Goal: Task Accomplishment & Management: Use online tool/utility

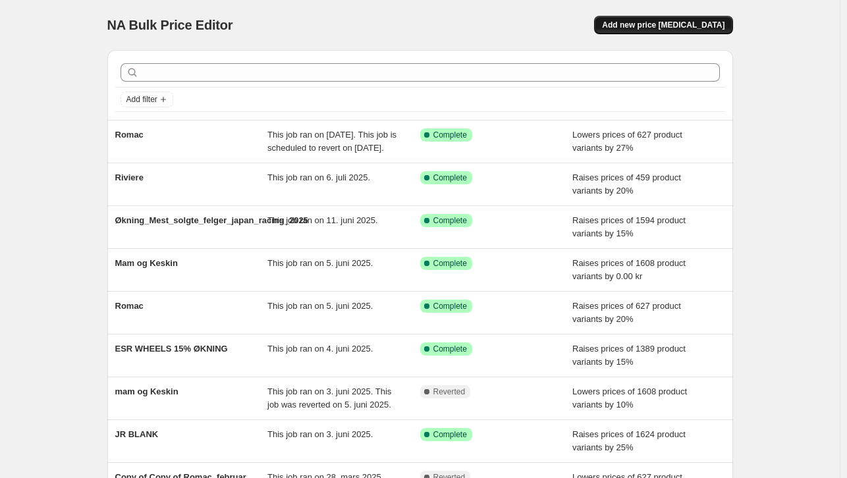
click at [682, 28] on span "Add new price [MEDICAL_DATA]" at bounding box center [663, 25] width 122 height 11
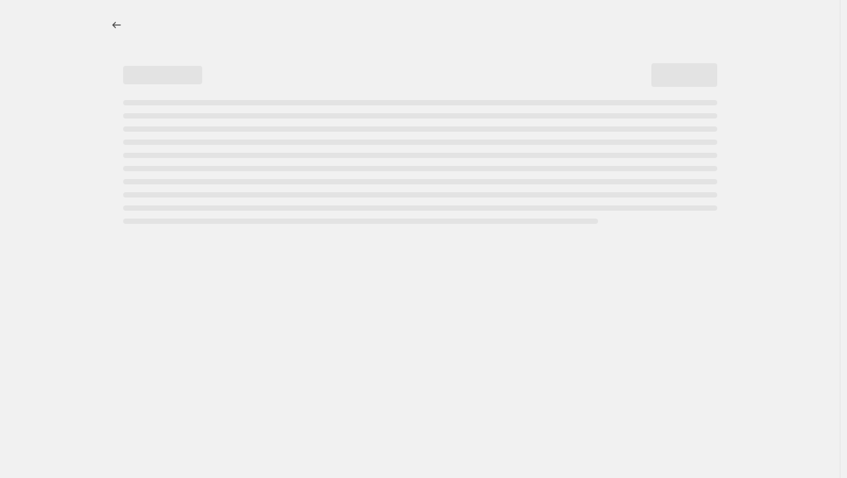
select select "percentage"
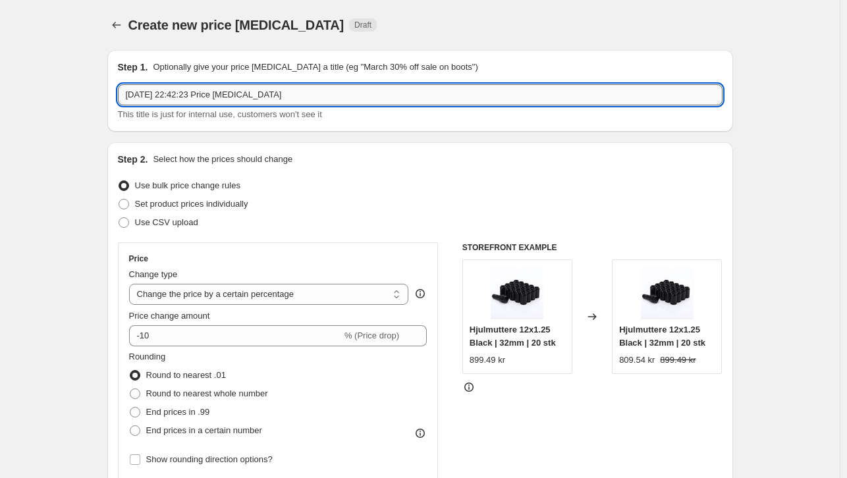
click at [333, 94] on input "[DATE] 22:42:23 Price [MEDICAL_DATA]" at bounding box center [420, 94] width 604 height 21
type input "dekk_tilbud_15"
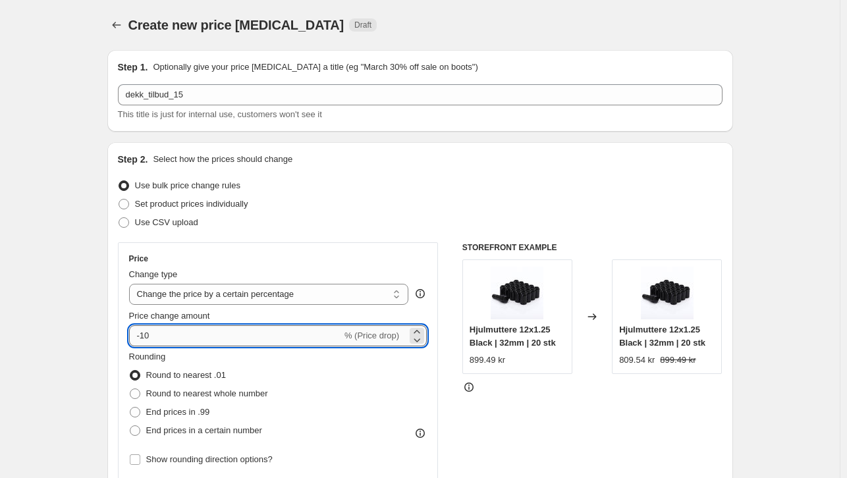
click at [213, 337] on input "-10" at bounding box center [235, 335] width 213 height 21
type input "-35"
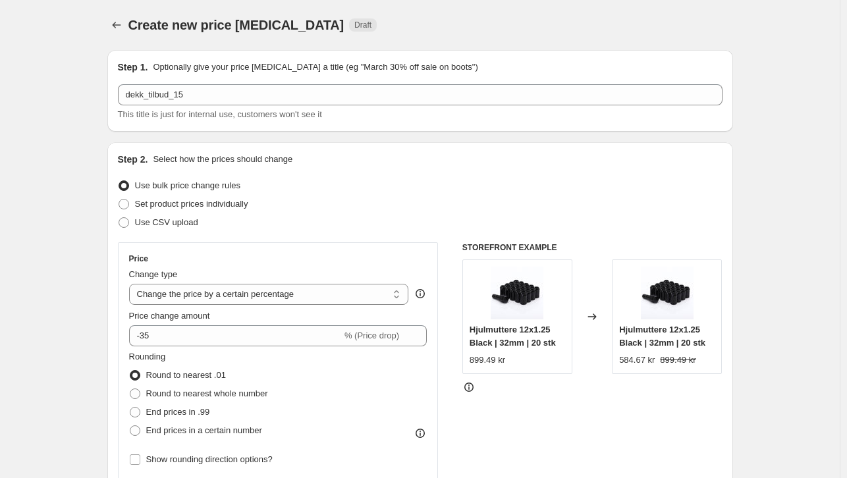
click at [443, 401] on div "Price Change type Change the price to a certain amount Change the price by a ce…" at bounding box center [420, 403] width 604 height 323
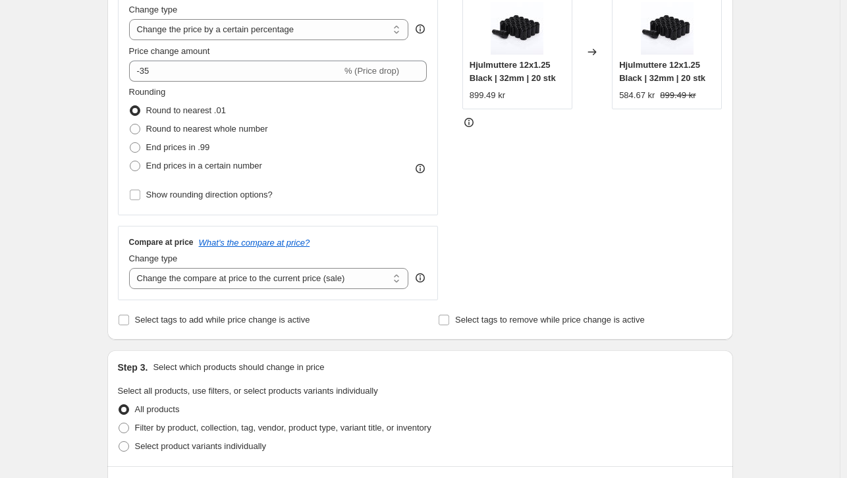
scroll to position [399, 0]
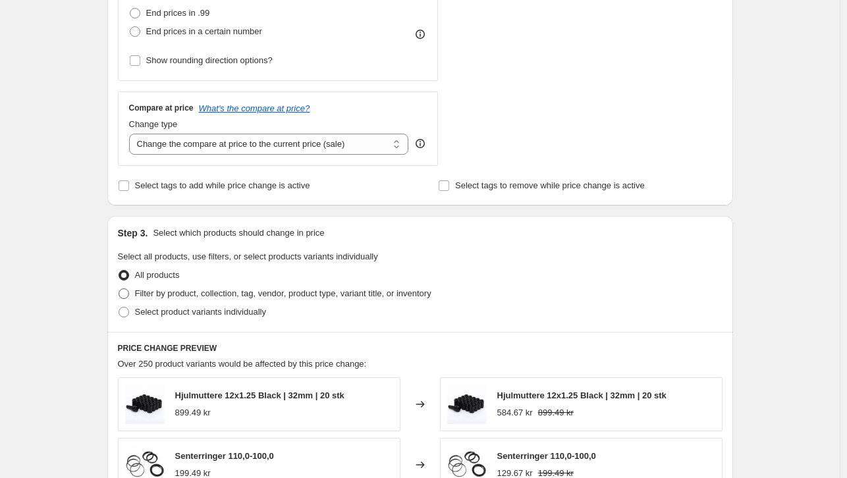
click at [147, 297] on span "Filter by product, collection, tag, vendor, product type, variant title, or inv…" at bounding box center [283, 293] width 296 height 10
click at [119, 289] on input "Filter by product, collection, tag, vendor, product type, variant title, or inv…" at bounding box center [119, 288] width 1 height 1
radio input "true"
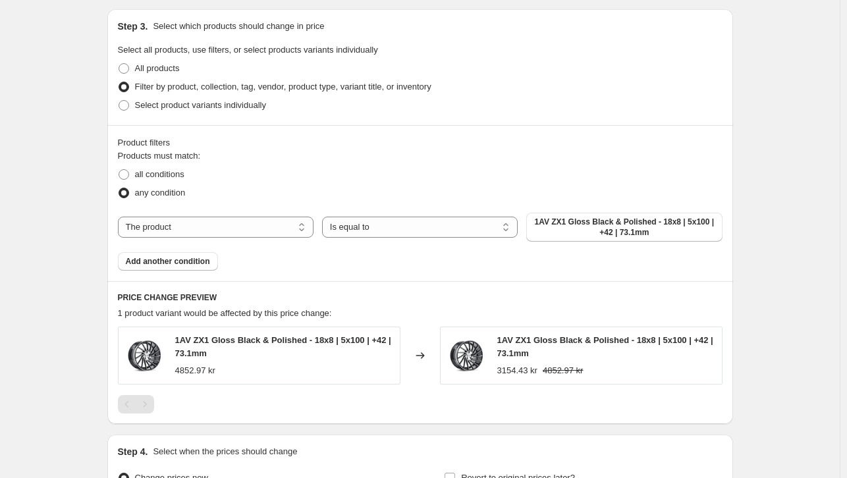
scroll to position [618, 0]
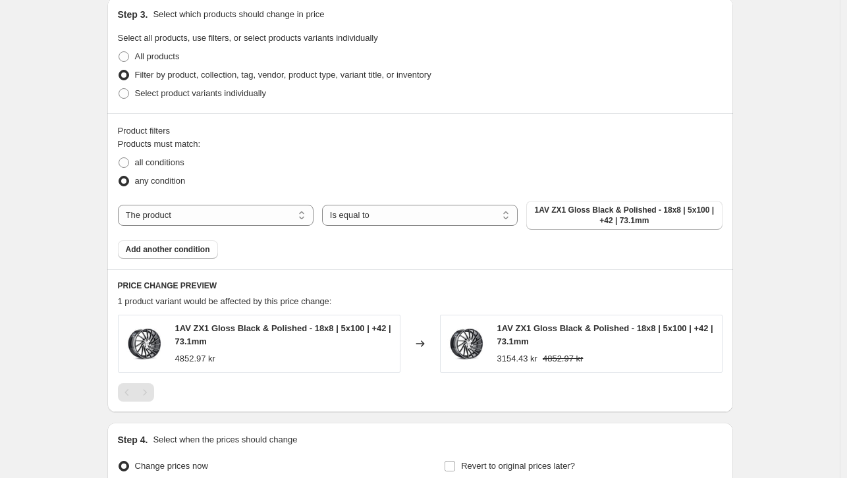
click at [369, 203] on div "The product The product's collection The product's tag The product's vendor The…" at bounding box center [420, 215] width 604 height 29
click at [368, 220] on select "Is equal to Is not equal to" at bounding box center [420, 215] width 196 height 21
click at [325, 205] on select "Is equal to Is not equal to" at bounding box center [420, 215] width 196 height 21
click at [263, 213] on select "The product The product's collection The product's tag The product's vendor The…" at bounding box center [216, 215] width 196 height 21
select select "tag"
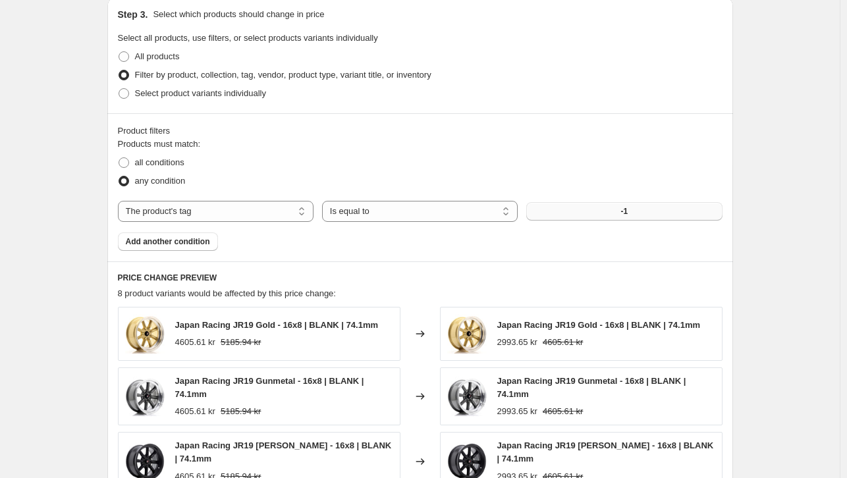
click at [593, 211] on button "-1" at bounding box center [624, 211] width 196 height 18
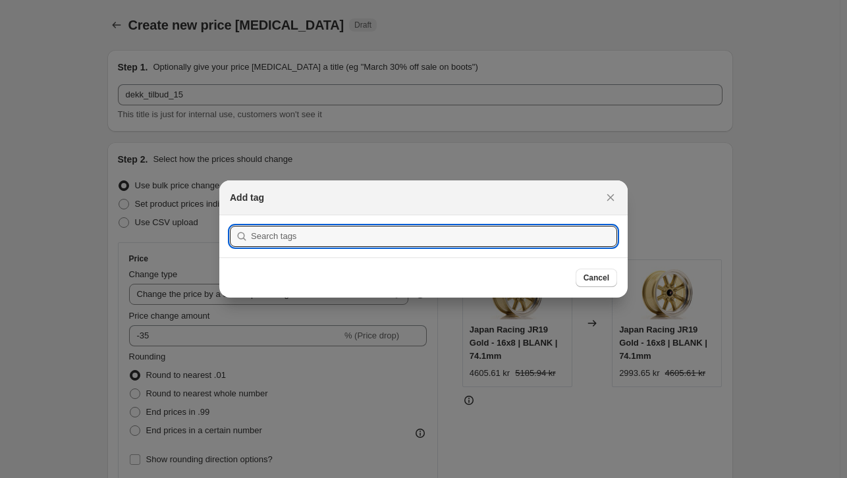
scroll to position [0, 0]
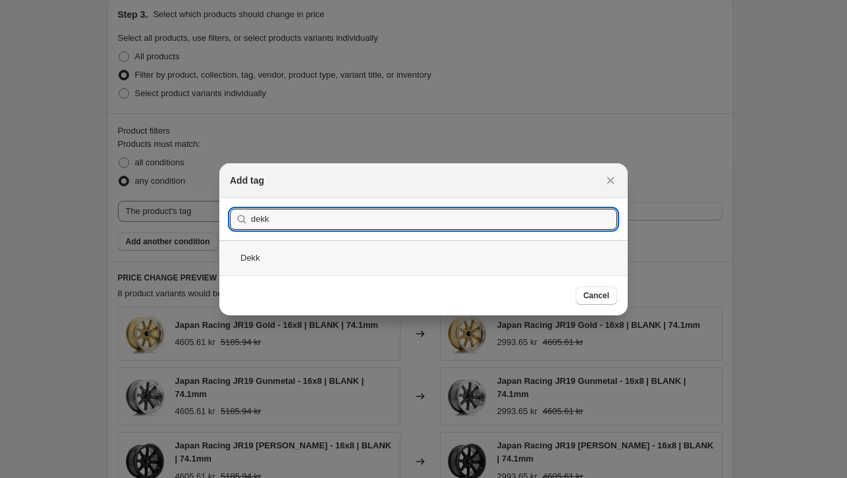
type input "dekk"
click at [385, 252] on div "Dekk" at bounding box center [423, 257] width 408 height 35
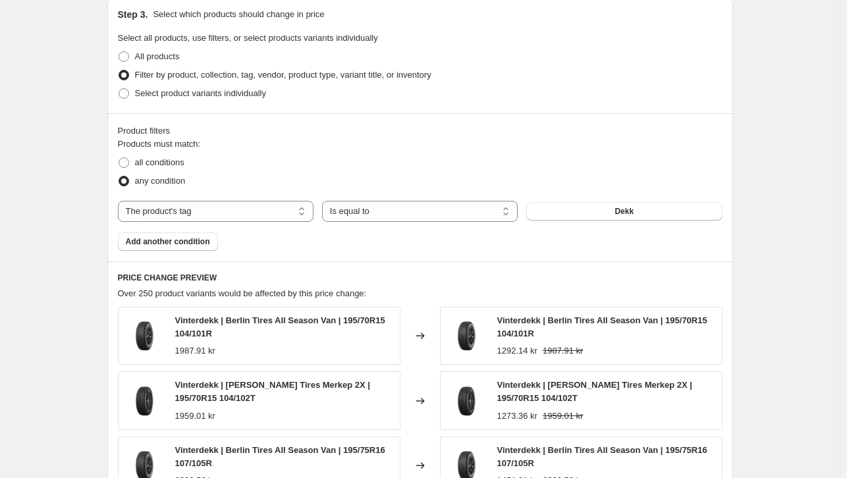
scroll to position [1006, 0]
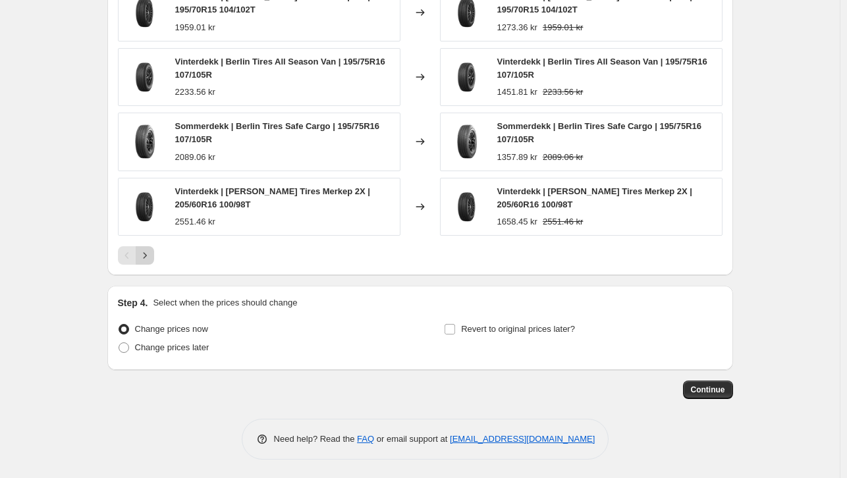
click at [147, 255] on icon "Next" at bounding box center [144, 255] width 13 height 13
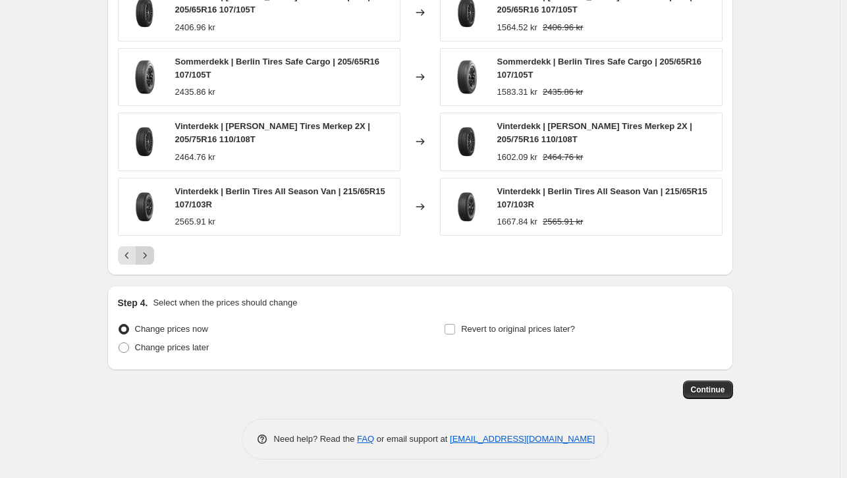
click at [147, 255] on icon "Next" at bounding box center [144, 255] width 13 height 13
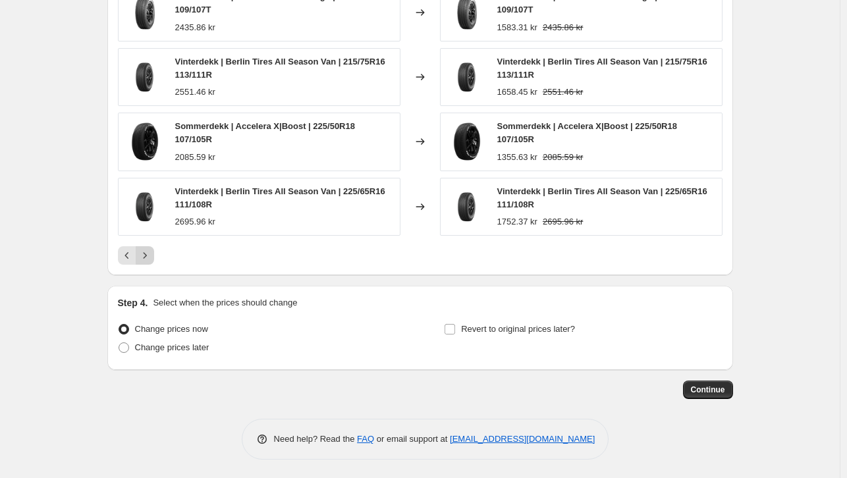
click at [147, 255] on icon "Next" at bounding box center [144, 255] width 13 height 13
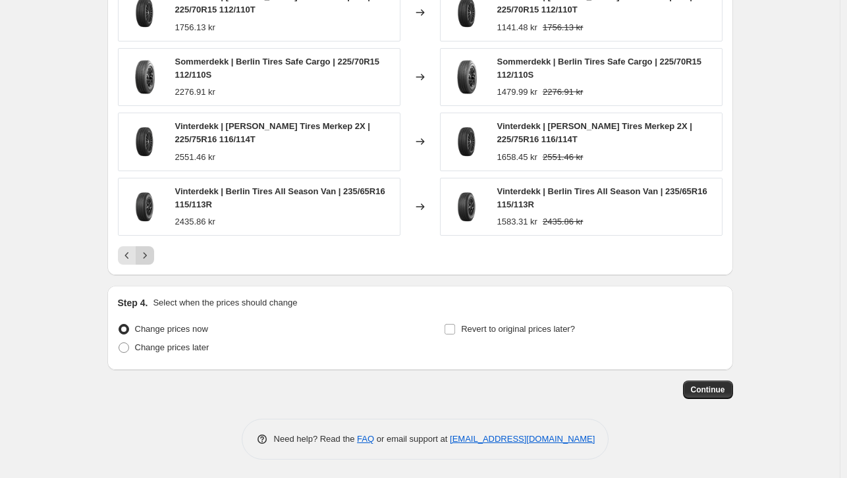
click at [147, 255] on icon "Next" at bounding box center [144, 255] width 13 height 13
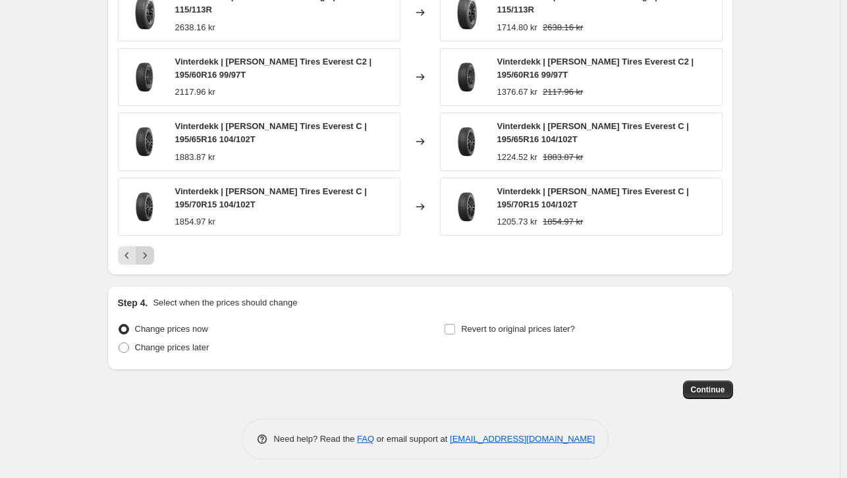
click at [147, 255] on icon "Next" at bounding box center [144, 255] width 13 height 13
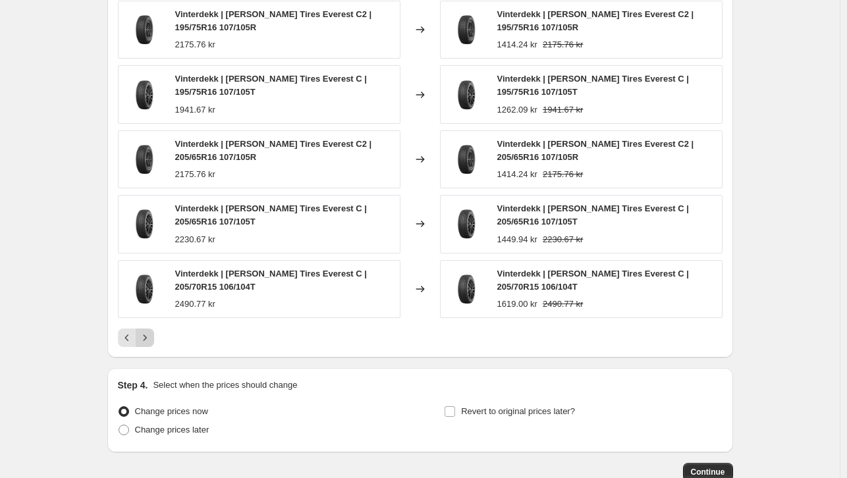
scroll to position [924, 0]
click at [151, 338] on icon "Next" at bounding box center [144, 337] width 13 height 13
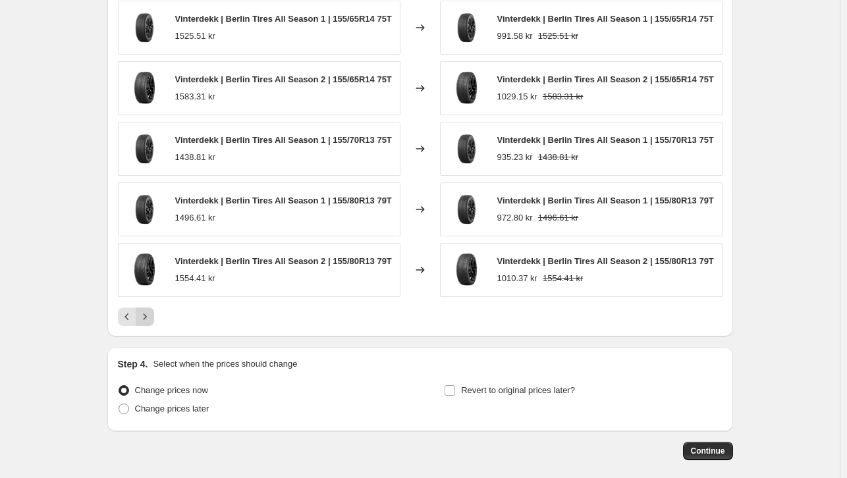
click at [149, 311] on icon "Next" at bounding box center [144, 316] width 13 height 13
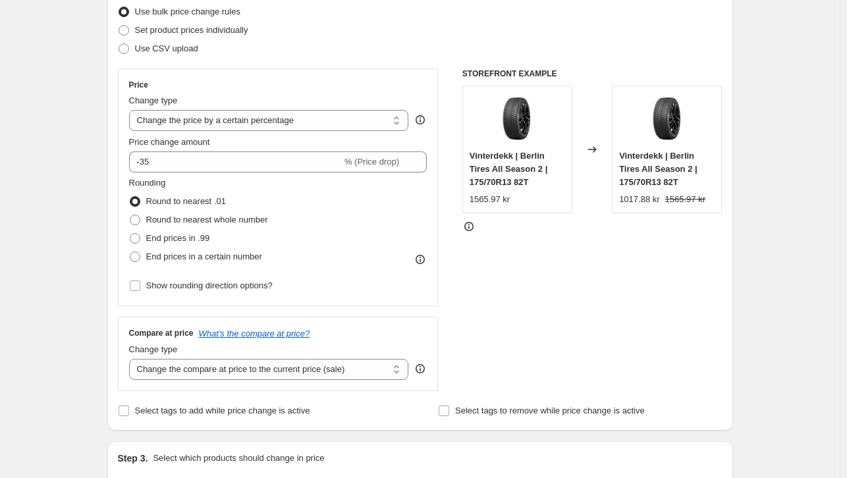
scroll to position [153, 0]
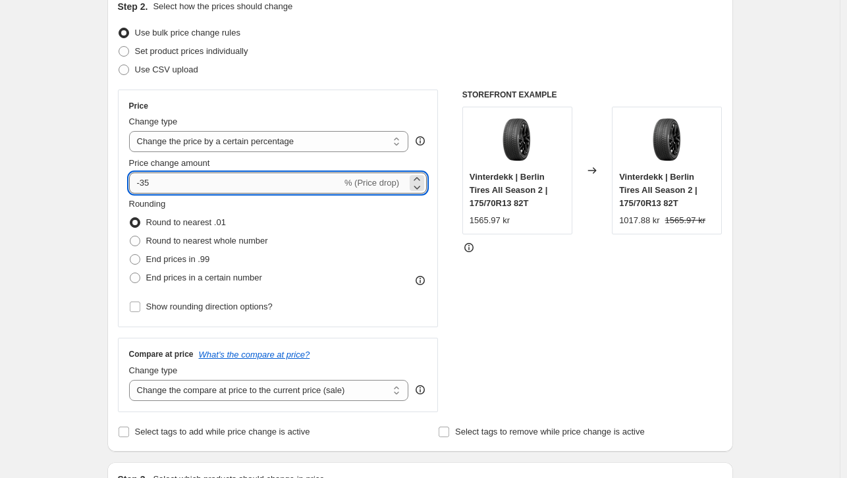
click at [181, 176] on input "-35" at bounding box center [235, 183] width 213 height 21
type input "-3"
type input "-15"
click at [411, 228] on div "Rounding Round to nearest .01 Round to nearest whole number End prices in .99 E…" at bounding box center [278, 243] width 298 height 90
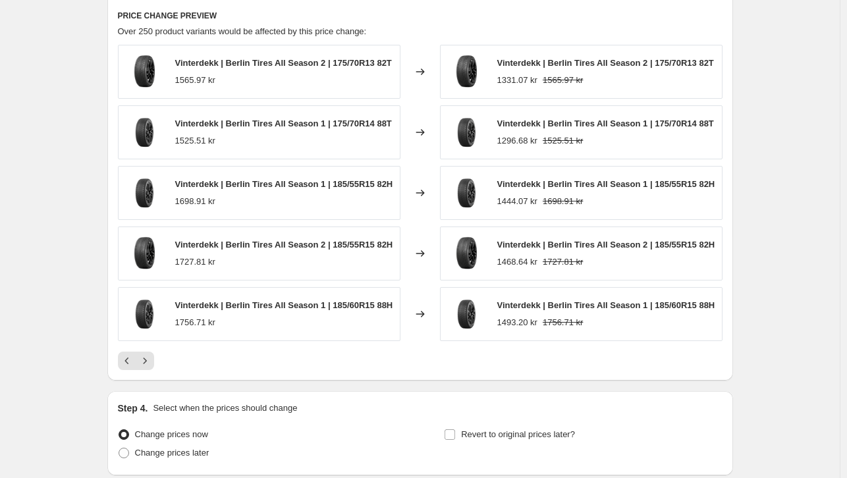
scroll to position [985, 0]
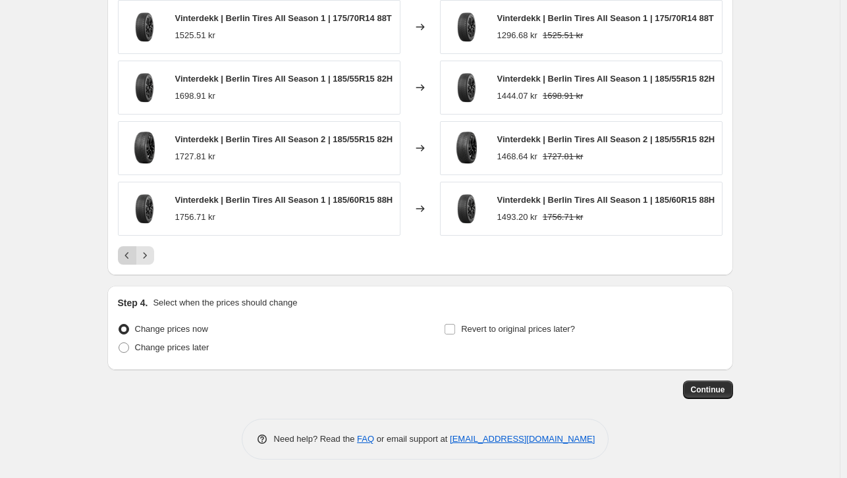
click at [129, 250] on icon "Previous" at bounding box center [126, 255] width 13 height 13
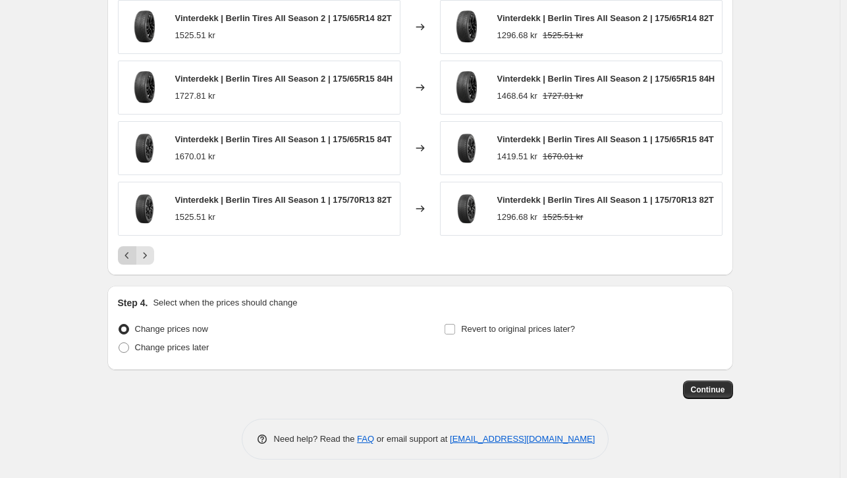
click at [129, 250] on icon "Previous" at bounding box center [126, 255] width 13 height 13
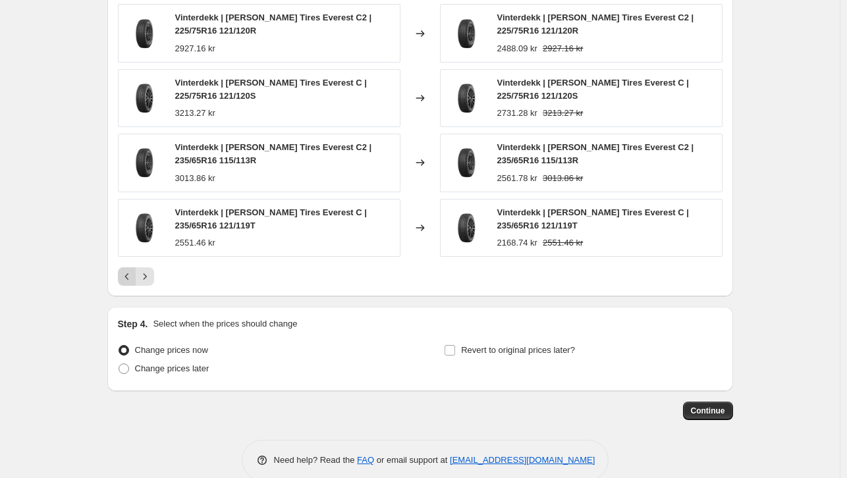
click at [129, 250] on div "Vinterdekk | [PERSON_NAME] Tires Everest C | 235/65R16 121/119T 2551.46 kr" at bounding box center [259, 228] width 282 height 58
click at [126, 270] on icon "Previous" at bounding box center [126, 276] width 13 height 13
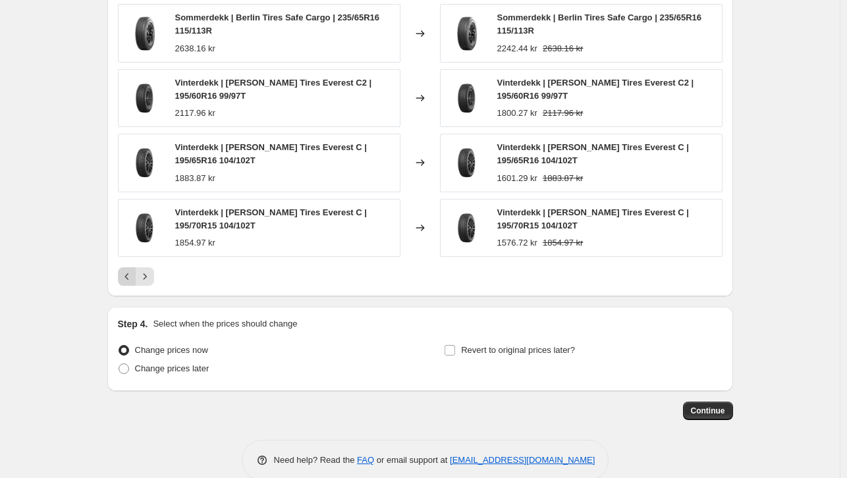
click at [126, 270] on icon "Previous" at bounding box center [126, 276] width 13 height 13
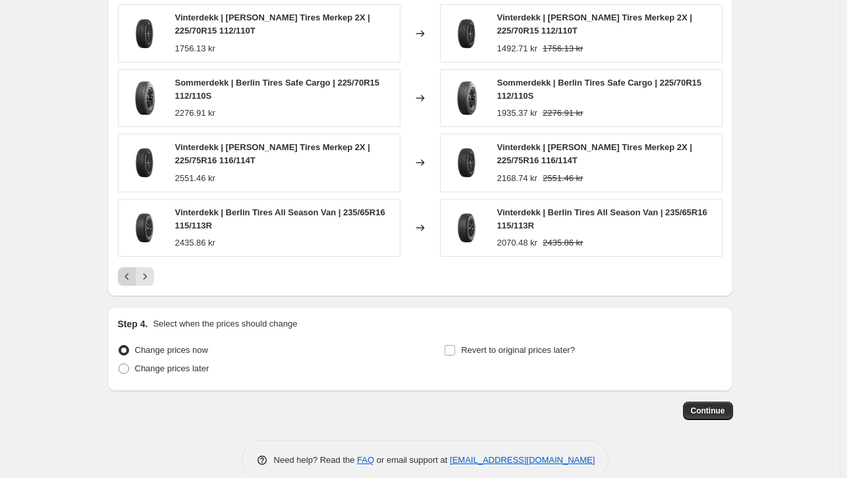
click at [126, 270] on icon "Previous" at bounding box center [126, 276] width 13 height 13
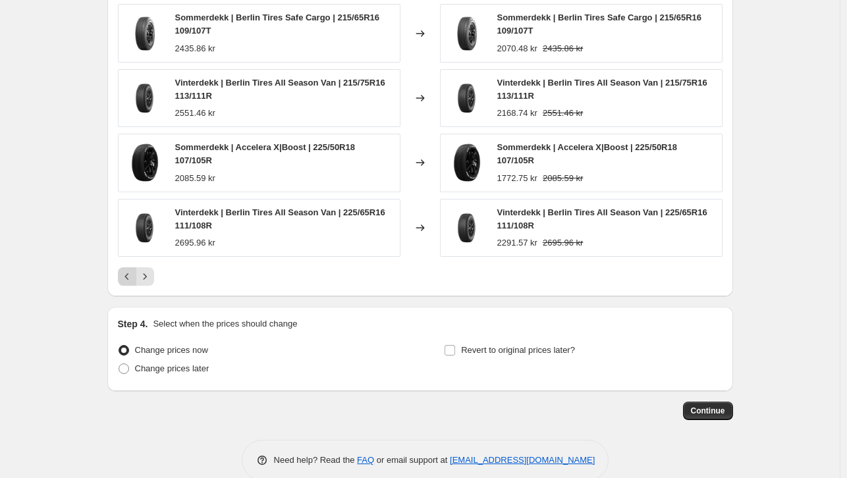
click at [126, 270] on icon "Previous" at bounding box center [126, 276] width 13 height 13
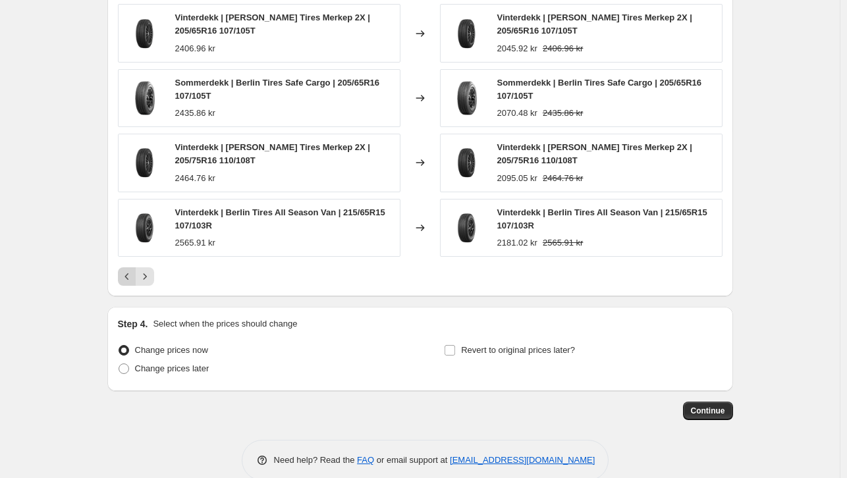
click at [126, 270] on icon "Previous" at bounding box center [126, 276] width 13 height 13
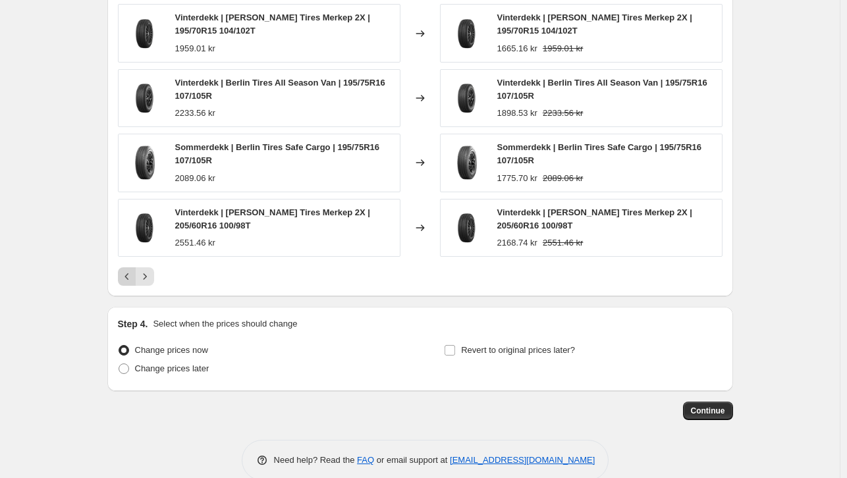
click at [126, 269] on div "Pagination" at bounding box center [127, 276] width 18 height 18
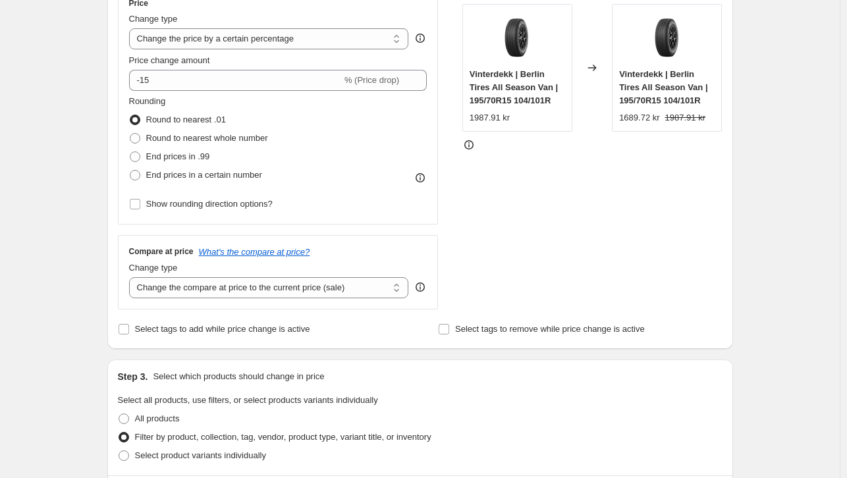
scroll to position [254, 0]
click at [192, 161] on span "End prices in .99" at bounding box center [178, 158] width 64 height 10
click at [130, 153] on input "End prices in .99" at bounding box center [130, 153] width 1 height 1
radio input "true"
click at [211, 138] on span "Round to nearest whole number" at bounding box center [207, 139] width 122 height 10
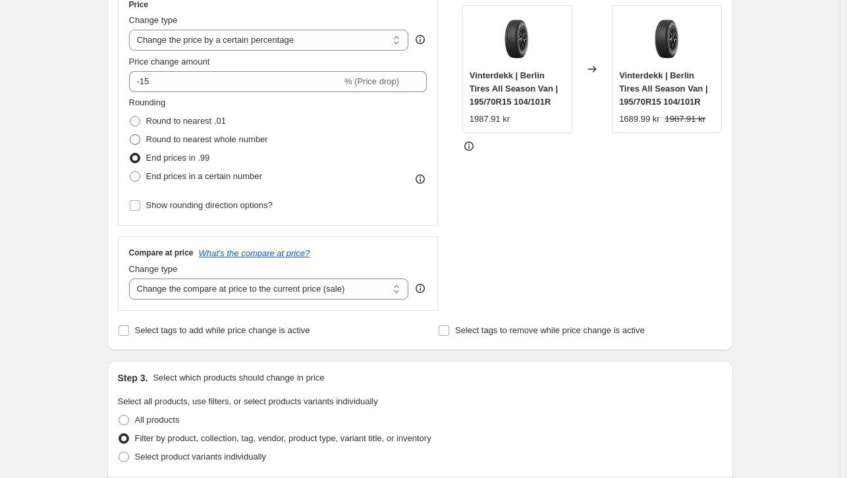
click at [130, 135] on input "Round to nearest whole number" at bounding box center [130, 134] width 1 height 1
radio input "true"
click at [201, 176] on span "End prices in a certain number" at bounding box center [204, 176] width 116 height 10
click at [130, 172] on input "End prices in a certain number" at bounding box center [130, 171] width 1 height 1
radio input "true"
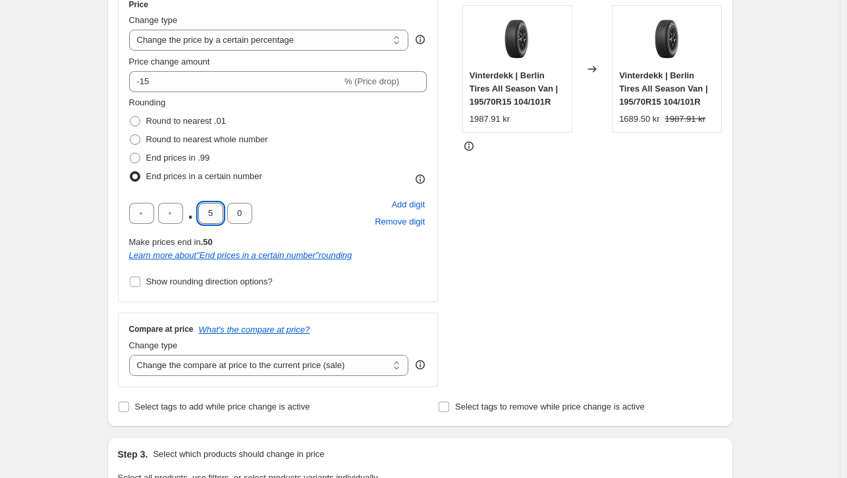
click at [211, 213] on input "5" at bounding box center [210, 213] width 25 height 21
type input "4"
click at [240, 213] on input "0" at bounding box center [239, 213] width 25 height 21
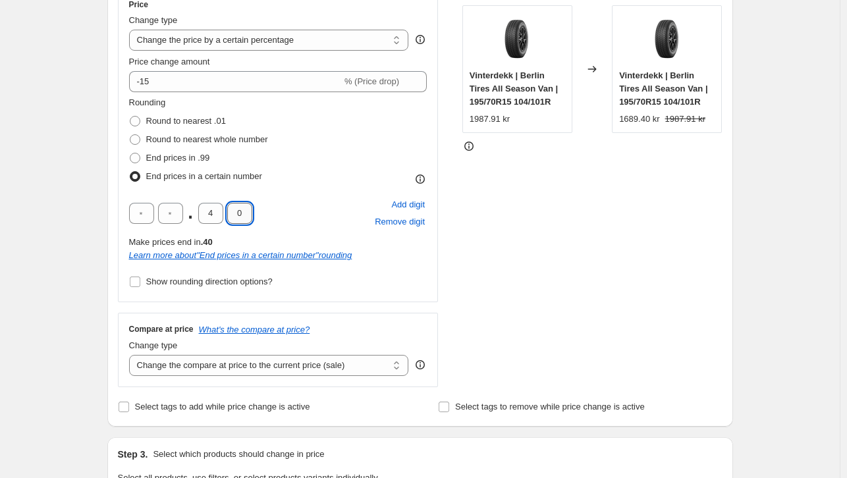
click at [240, 213] on input "0" at bounding box center [239, 213] width 25 height 21
type input "9"
click at [137, 207] on input "text" at bounding box center [141, 213] width 25 height 21
type input "8"
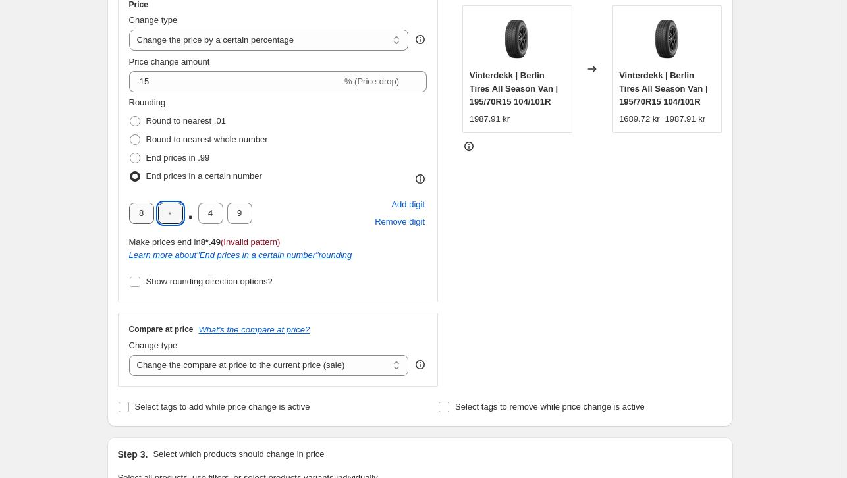
type input "9"
drag, startPoint x: 171, startPoint y: 211, endPoint x: 182, endPoint y: 217, distance: 11.8
click at [182, 217] on input "9" at bounding box center [170, 213] width 25 height 21
click at [149, 213] on input "8" at bounding box center [141, 213] width 25 height 21
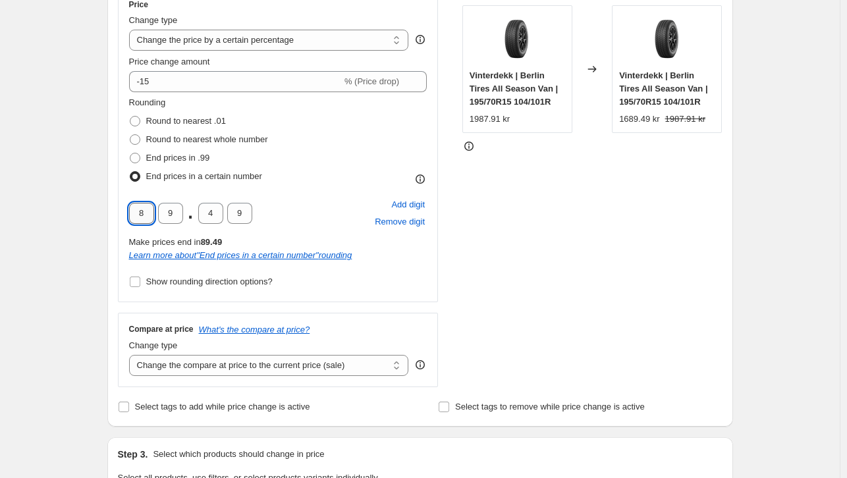
type input "7"
click at [466, 253] on div "STOREFRONT EXAMPLE Vinterdekk | Berlin Tires All Season Van | 195/70R15 104/101…" at bounding box center [592, 187] width 260 height 399
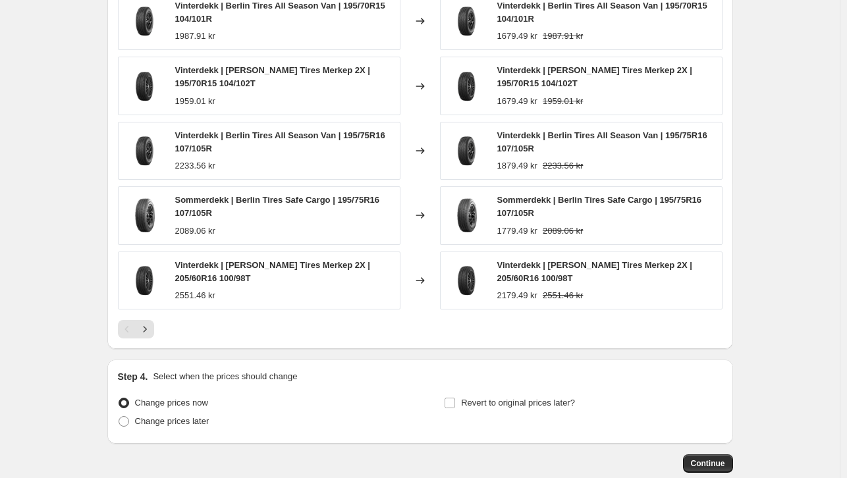
scroll to position [1011, 0]
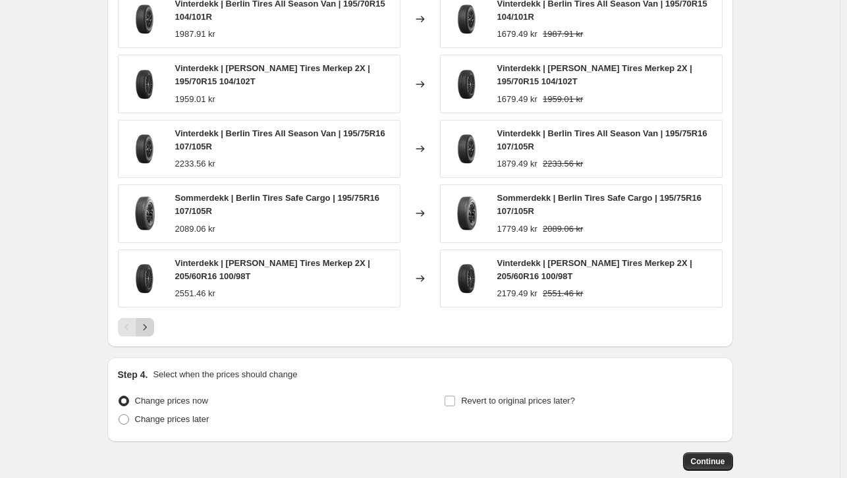
click at [151, 327] on icon "Next" at bounding box center [144, 327] width 13 height 13
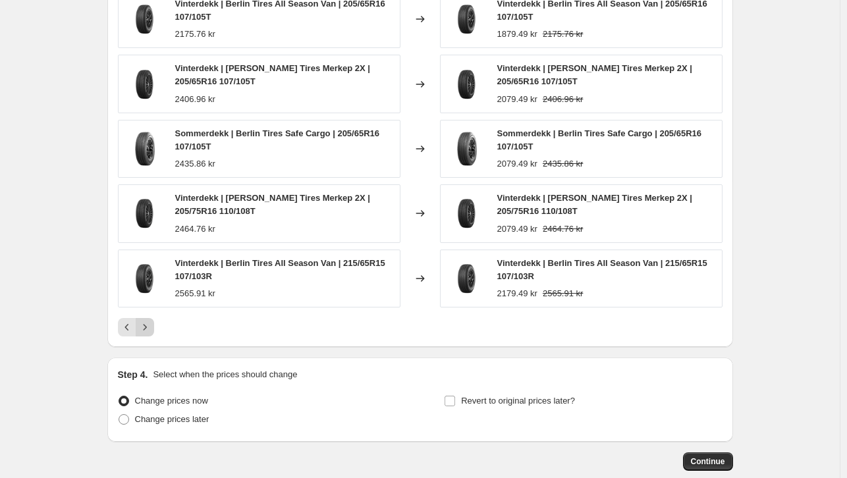
click at [151, 327] on icon "Next" at bounding box center [144, 327] width 13 height 13
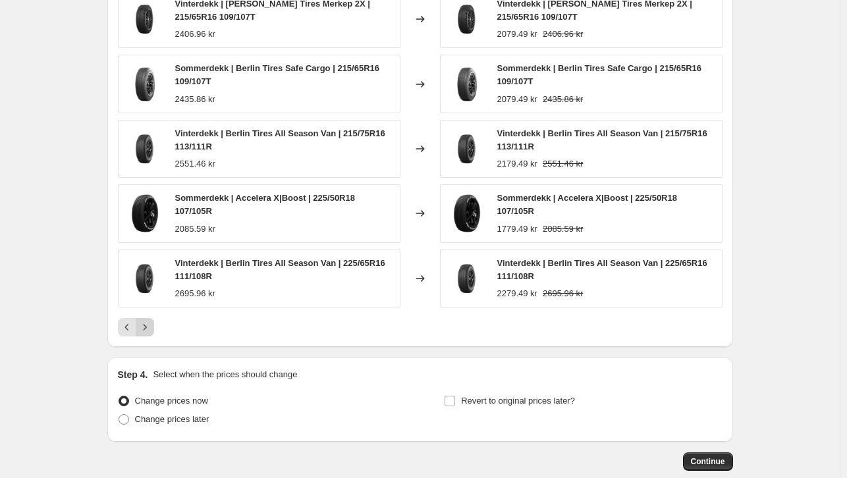
click at [151, 327] on icon "Next" at bounding box center [144, 327] width 13 height 13
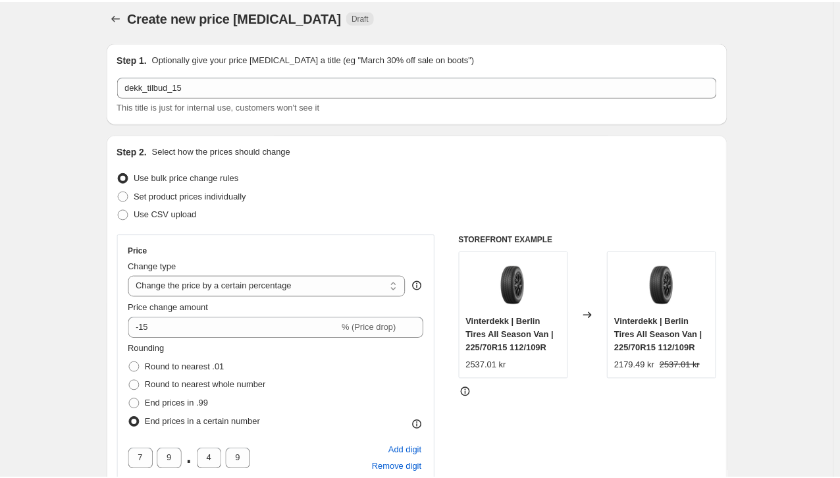
scroll to position [0, 0]
